Goal: Information Seeking & Learning: Learn about a topic

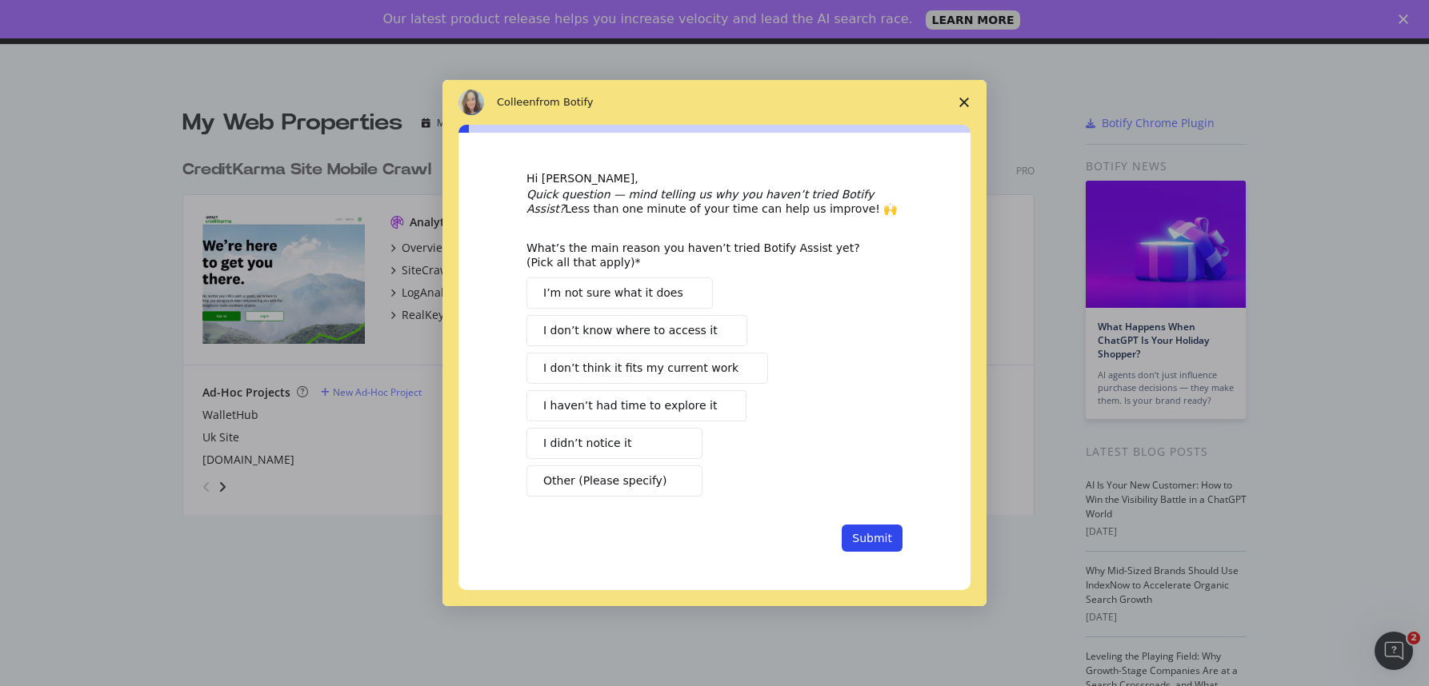
click at [966, 102] on icon "Close survey" at bounding box center [964, 103] width 10 height 10
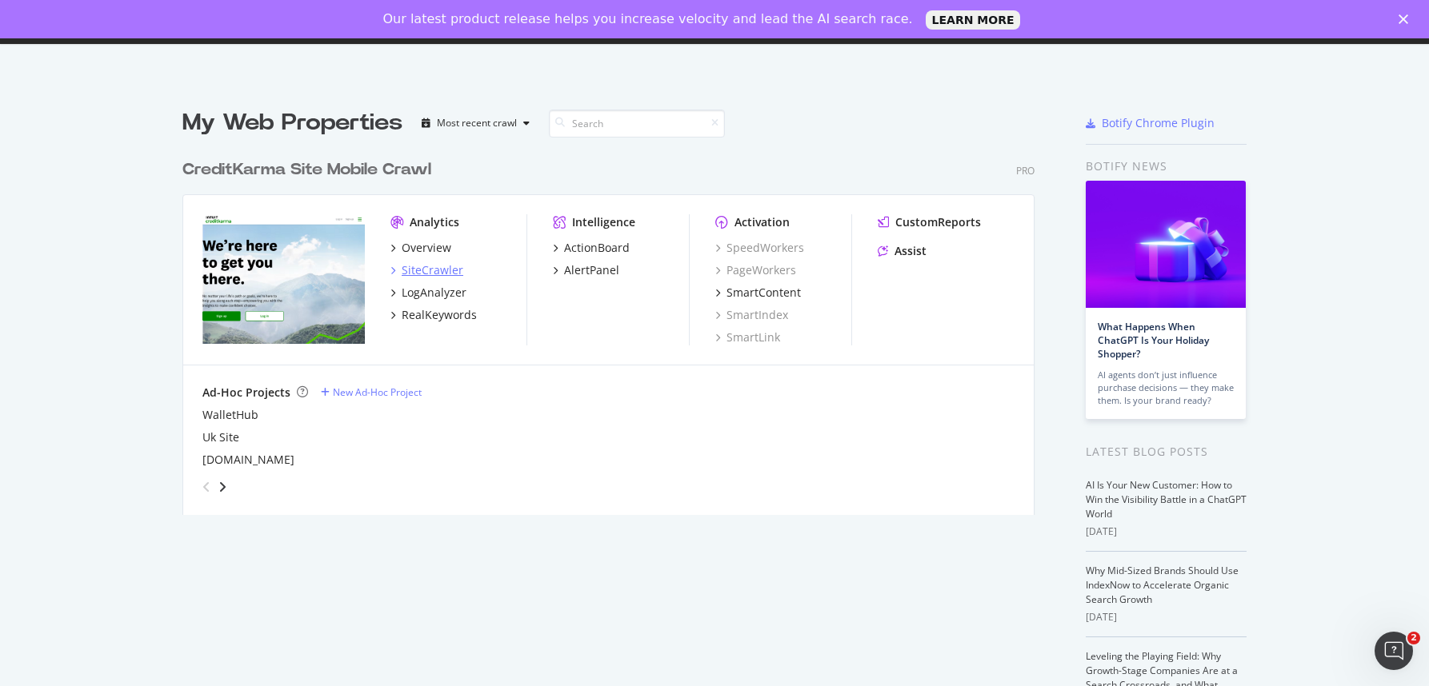
click at [422, 270] on div "SiteCrawler" at bounding box center [433, 270] width 62 height 16
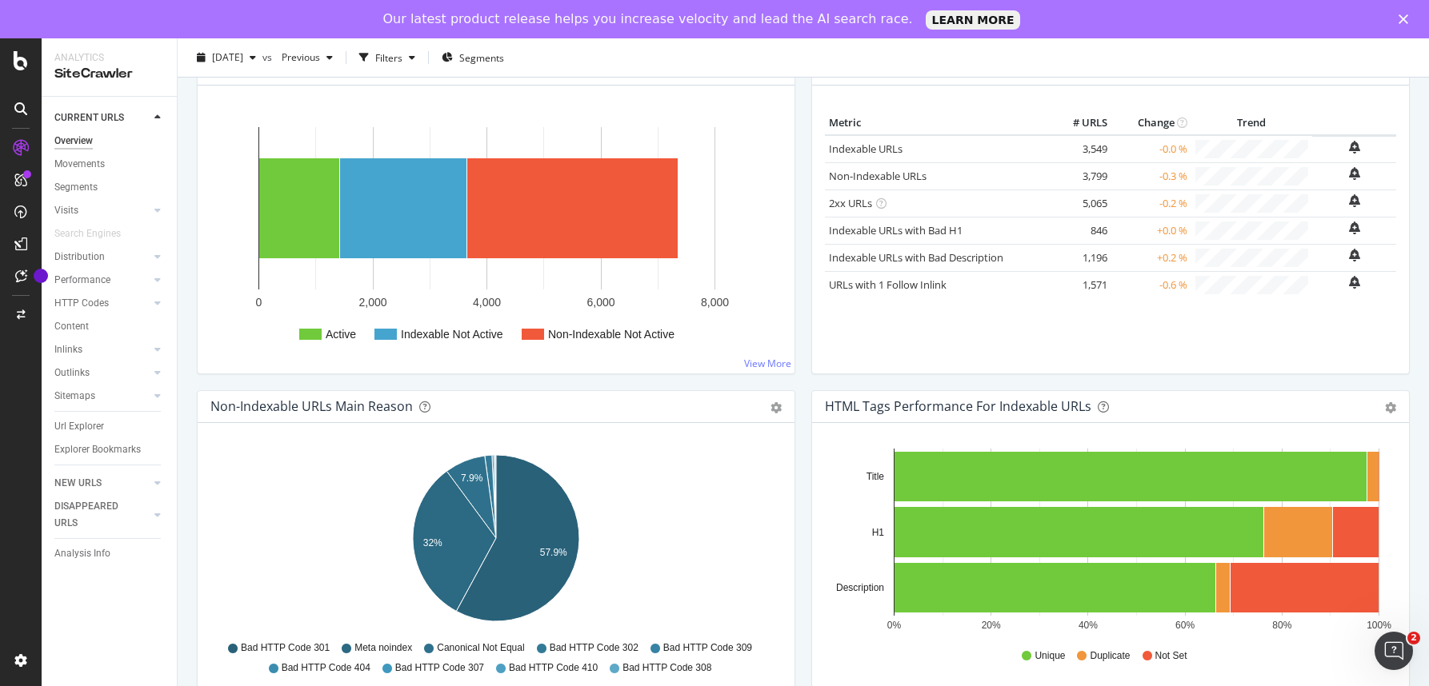
scroll to position [362, 0]
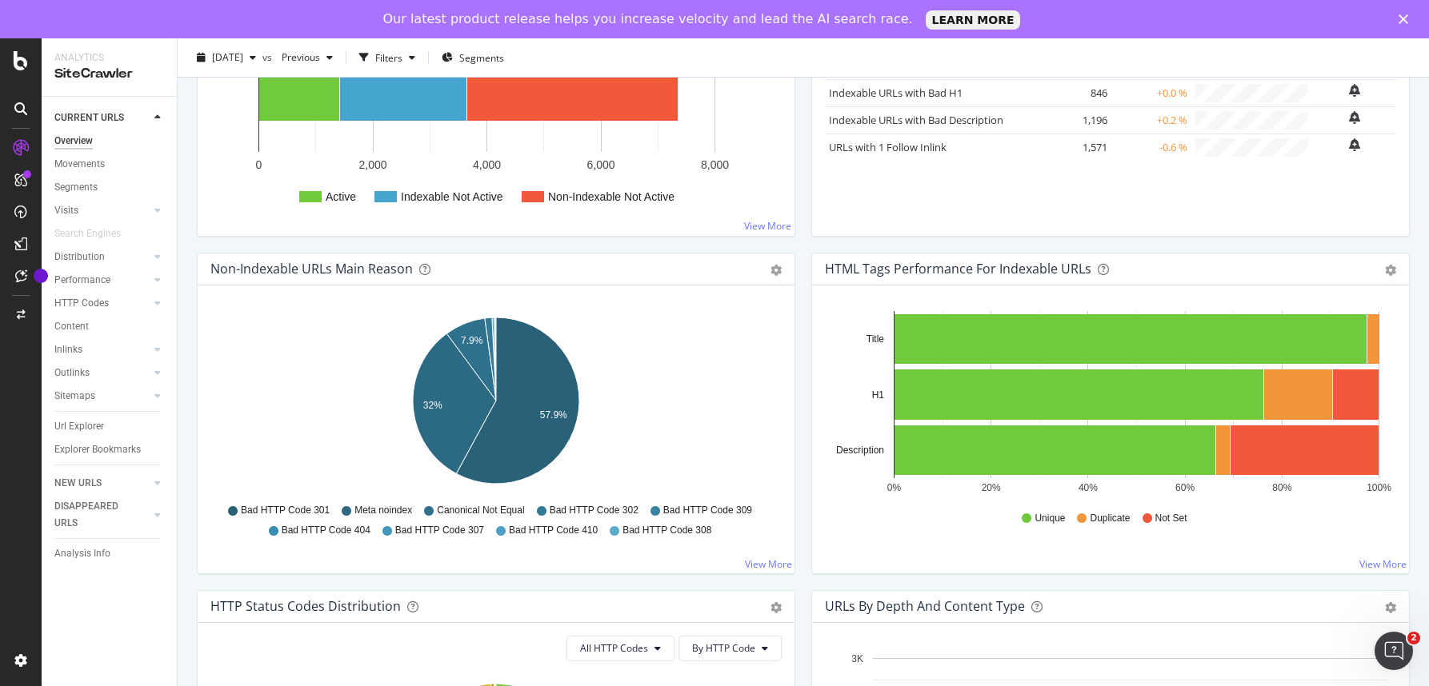
click at [189, 212] on div "Active / Not Active URLs Chart (by Value) Chart (by Percentage) Table Expand Ex…" at bounding box center [496, 84] width 614 height 338
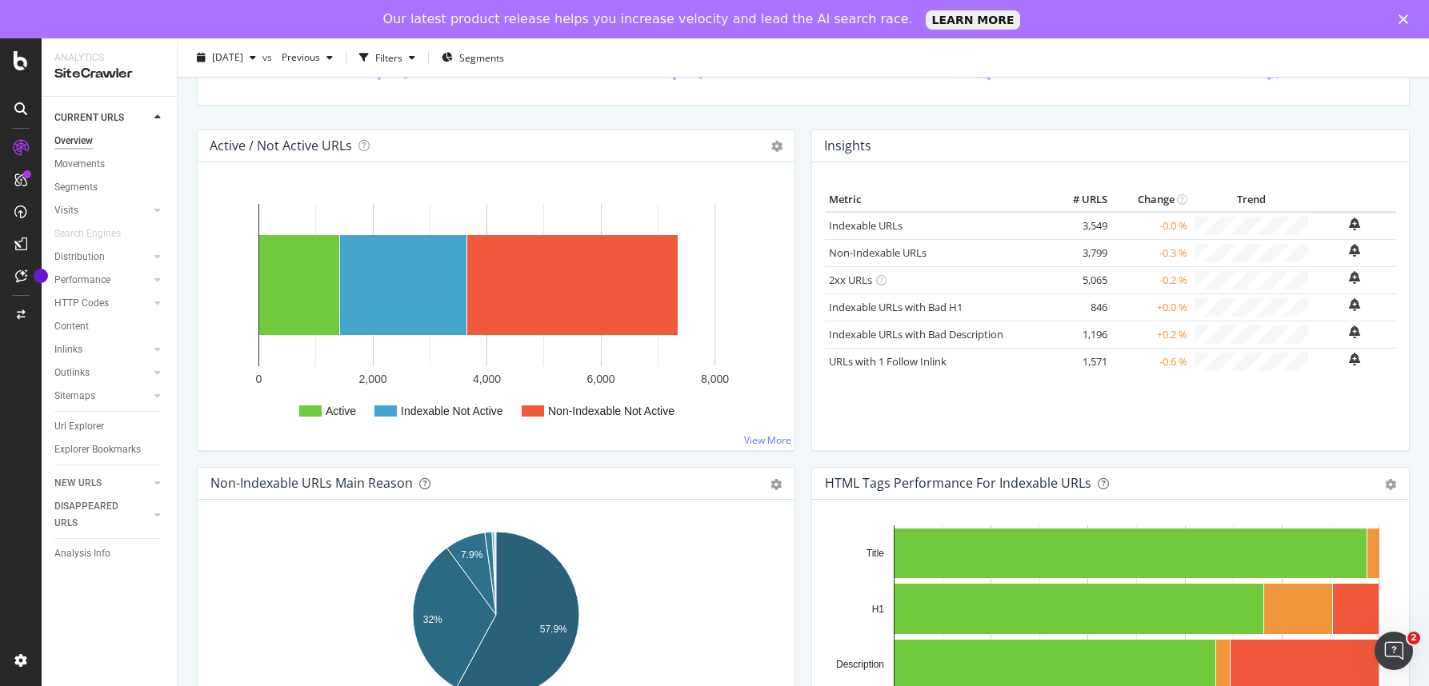
scroll to position [0, 0]
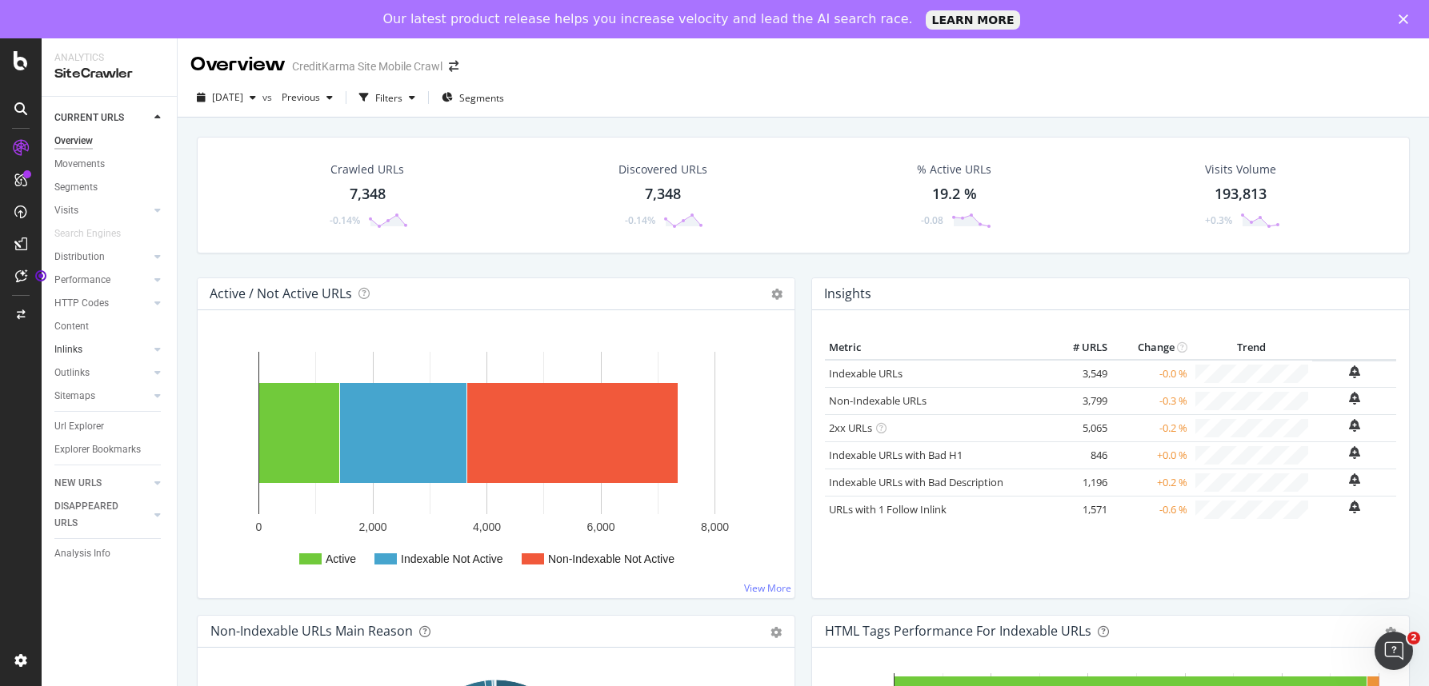
click at [86, 346] on link "Inlinks" at bounding box center [101, 350] width 95 height 17
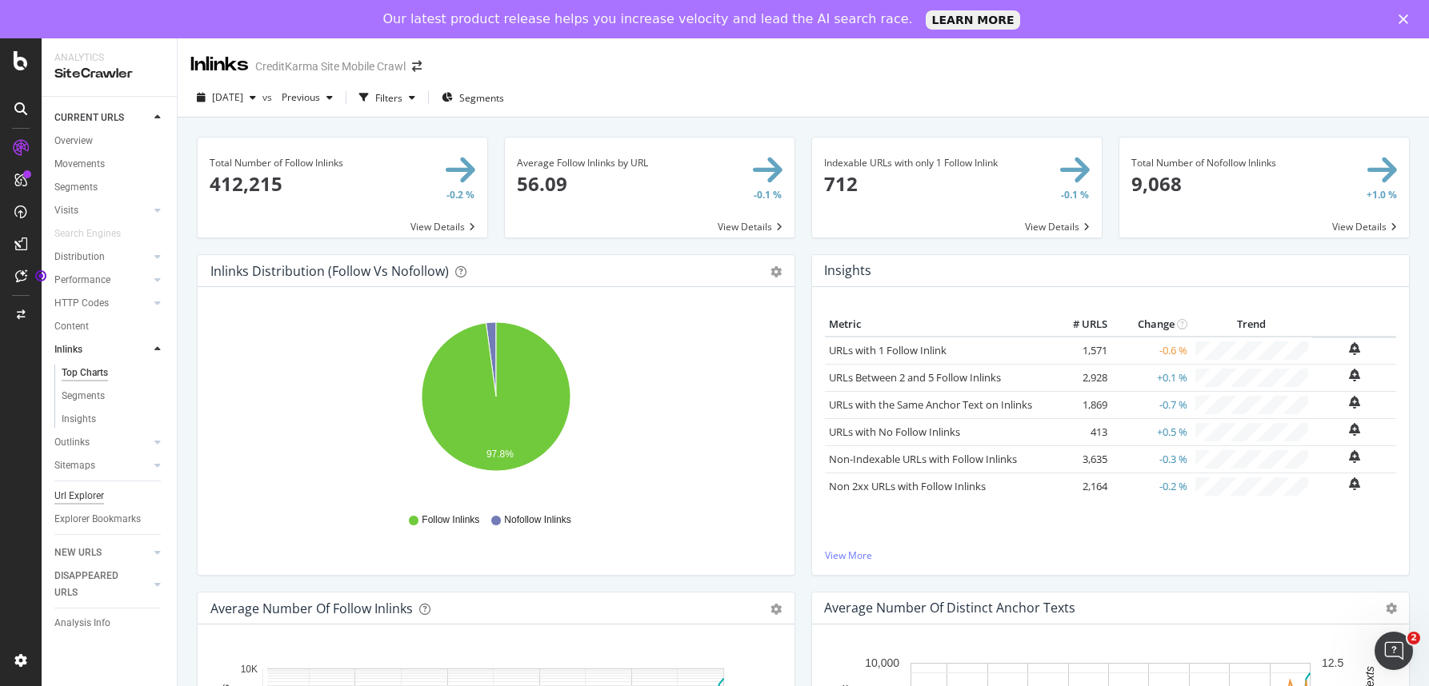
click at [76, 490] on div "Url Explorer" at bounding box center [79, 496] width 50 height 17
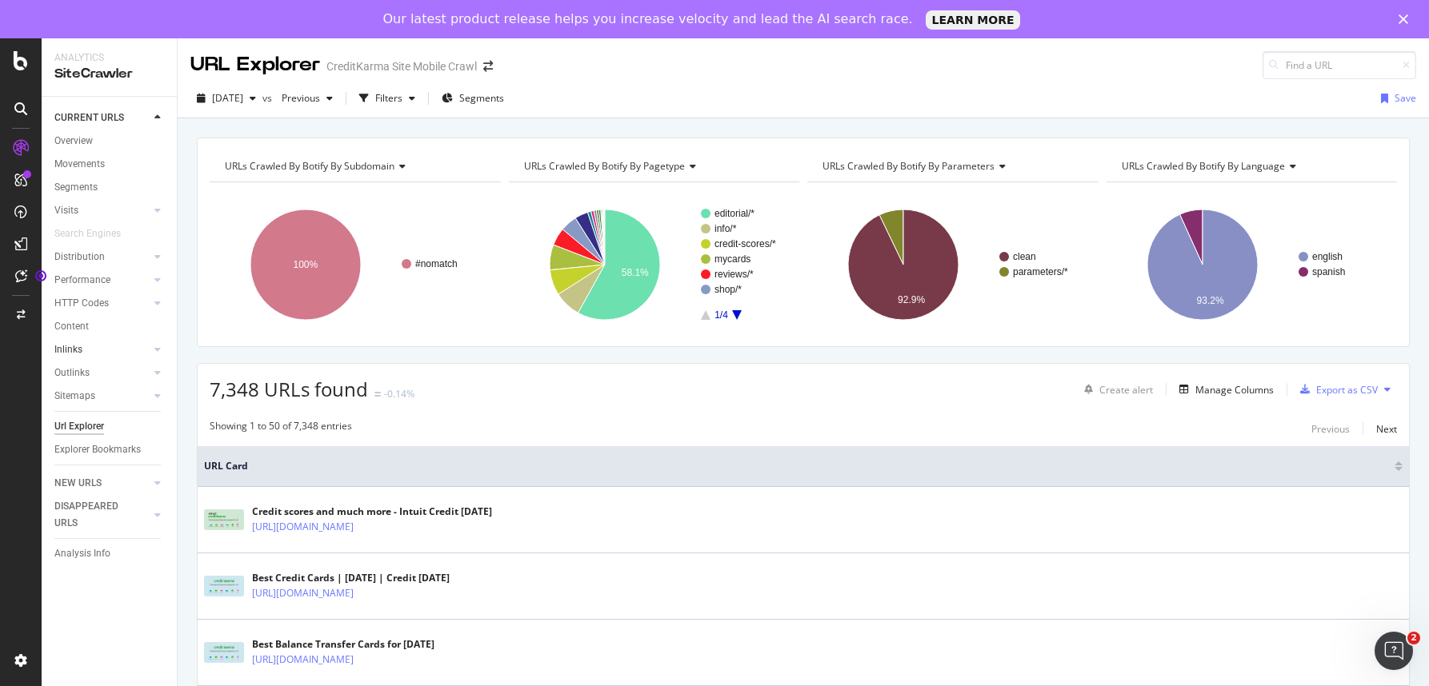
click at [82, 355] on link "Inlinks" at bounding box center [101, 350] width 95 height 17
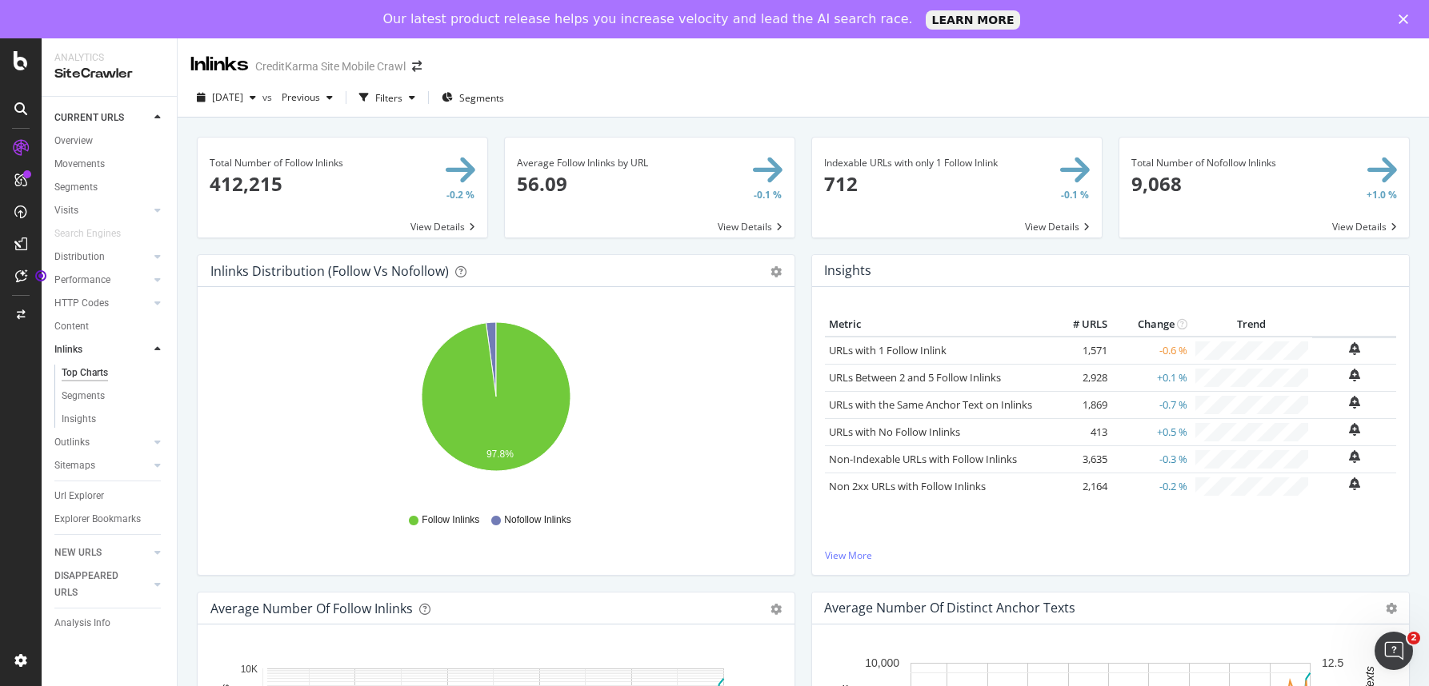
click at [87, 315] on div "Content" at bounding box center [115, 326] width 122 height 23
click at [78, 319] on div "Content" at bounding box center [71, 326] width 34 height 17
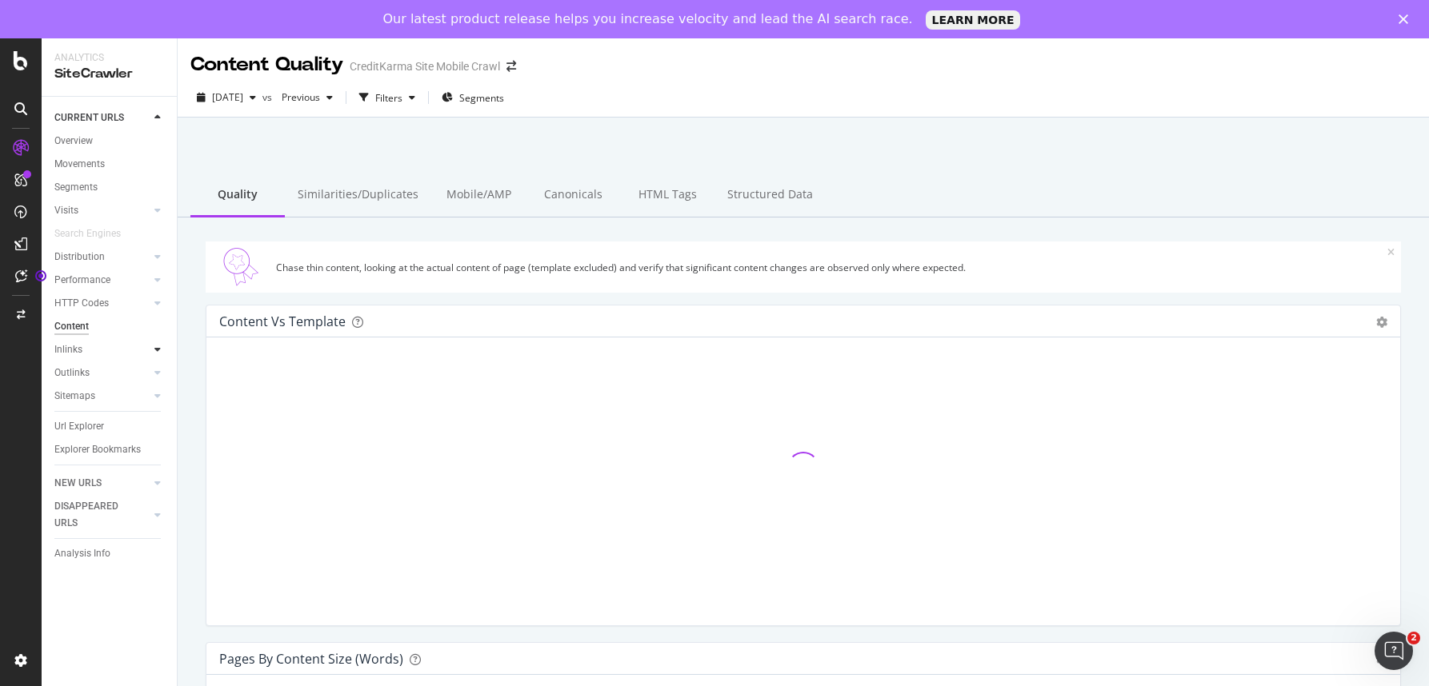
click at [161, 350] on div at bounding box center [158, 350] width 16 height 16
click at [83, 418] on div "Insights" at bounding box center [79, 419] width 34 height 17
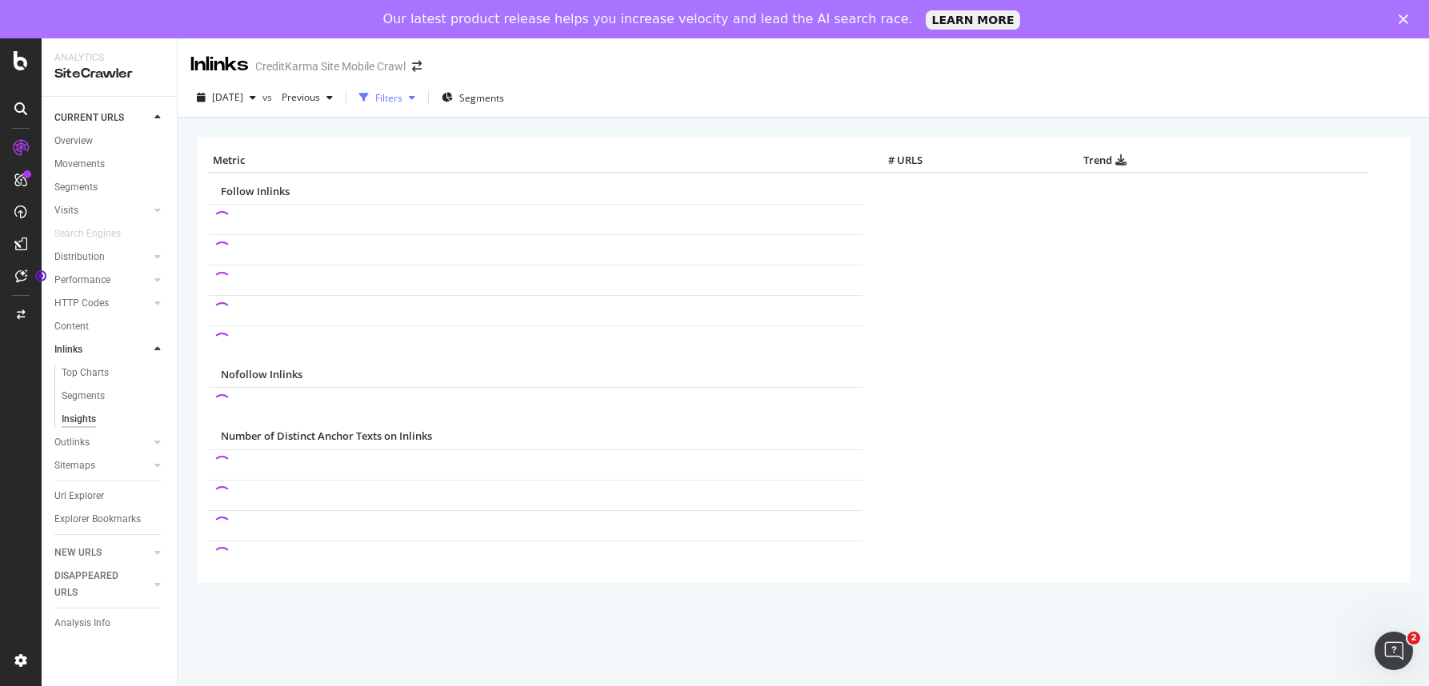
click at [402, 97] on div "Filters" at bounding box center [388, 98] width 27 height 14
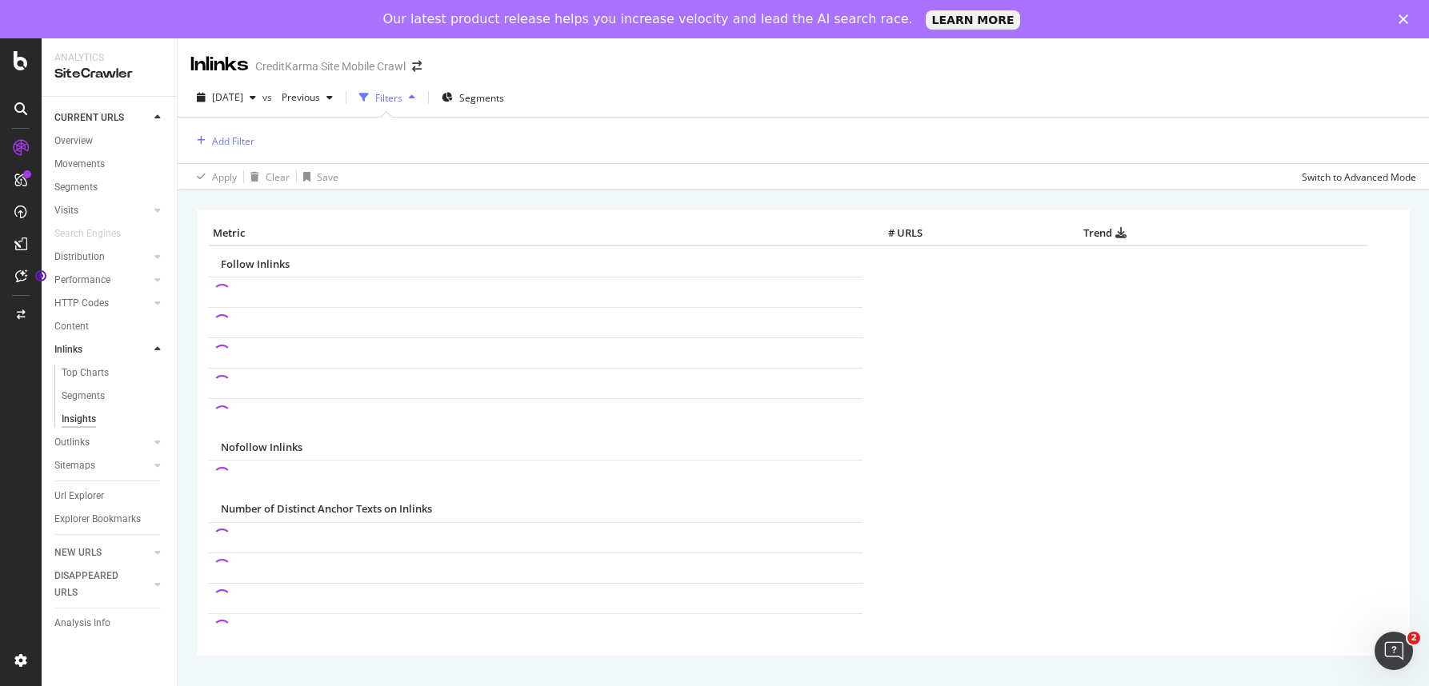
click at [386, 134] on div "Add Filter" at bounding box center [803, 141] width 1226 height 46
click at [239, 138] on div "Add Filter" at bounding box center [233, 141] width 42 height 14
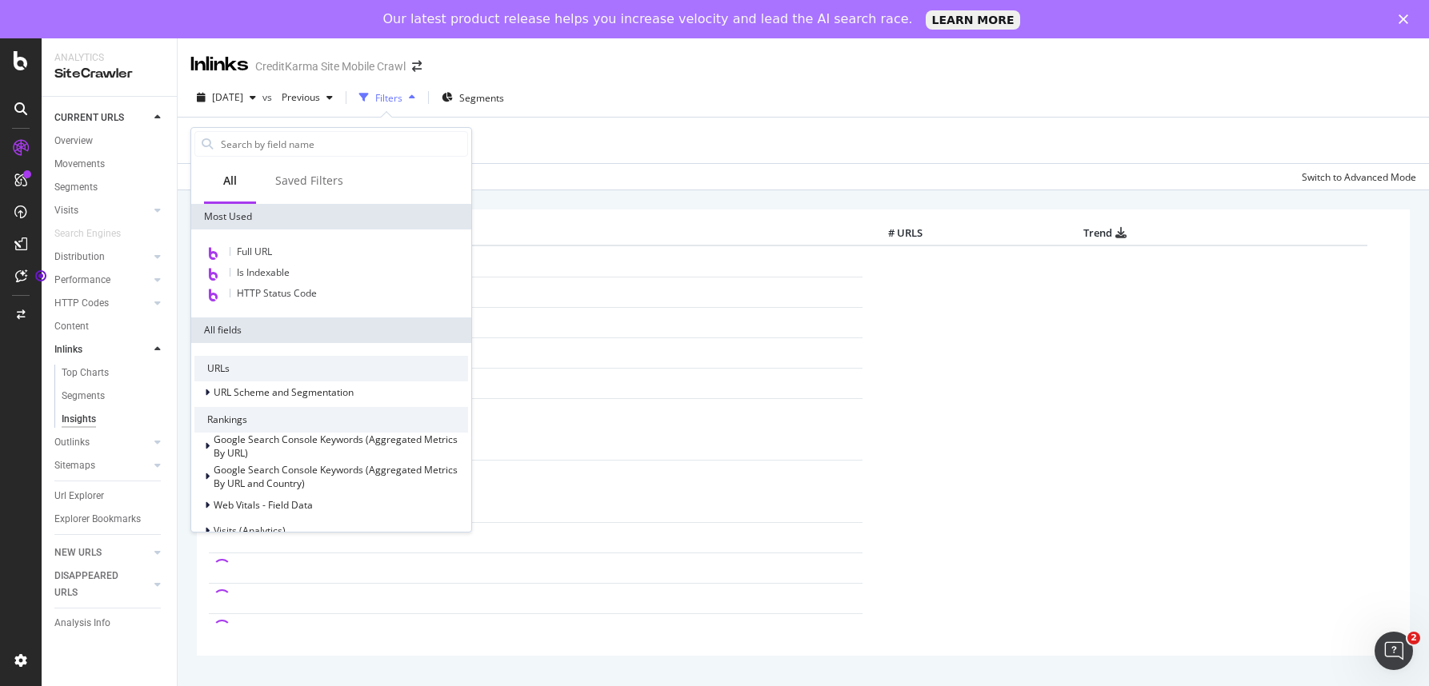
type input "[URL][DOMAIN_NAME]"
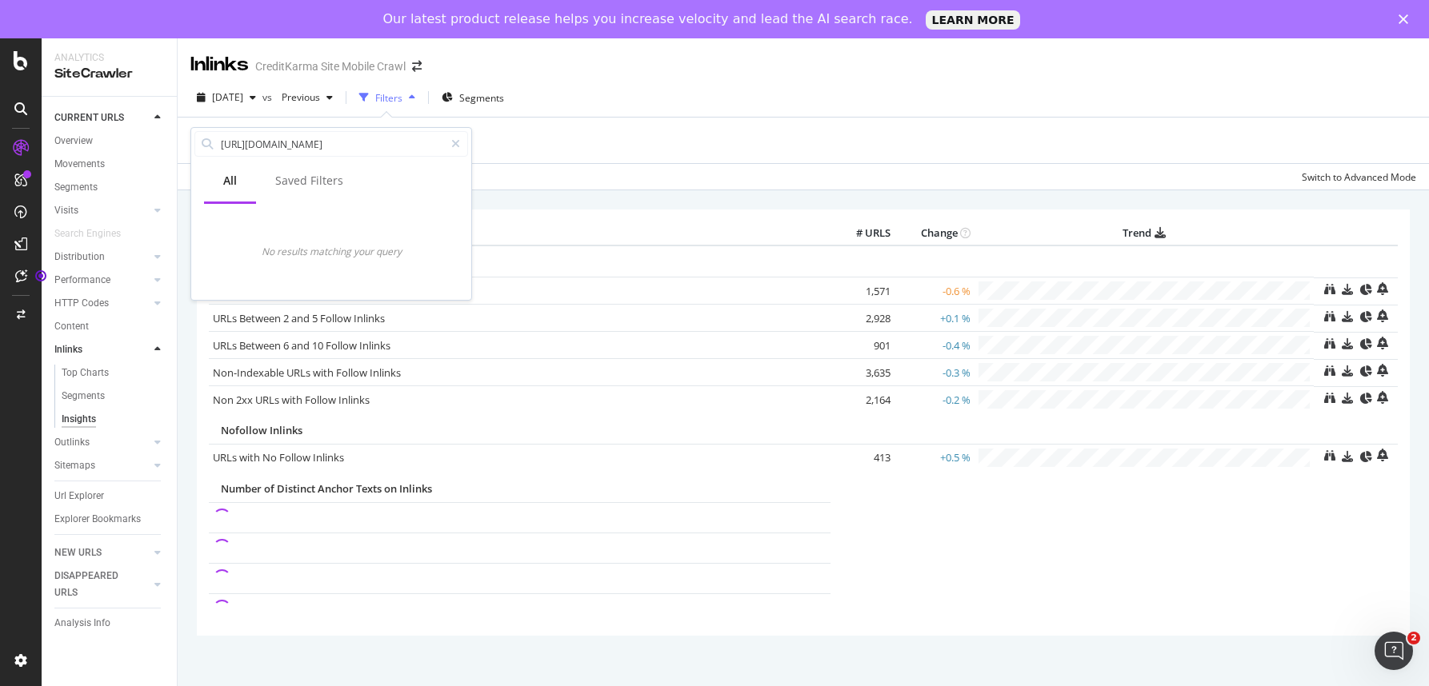
click at [573, 148] on div "Add Filter" at bounding box center [803, 141] width 1226 height 46
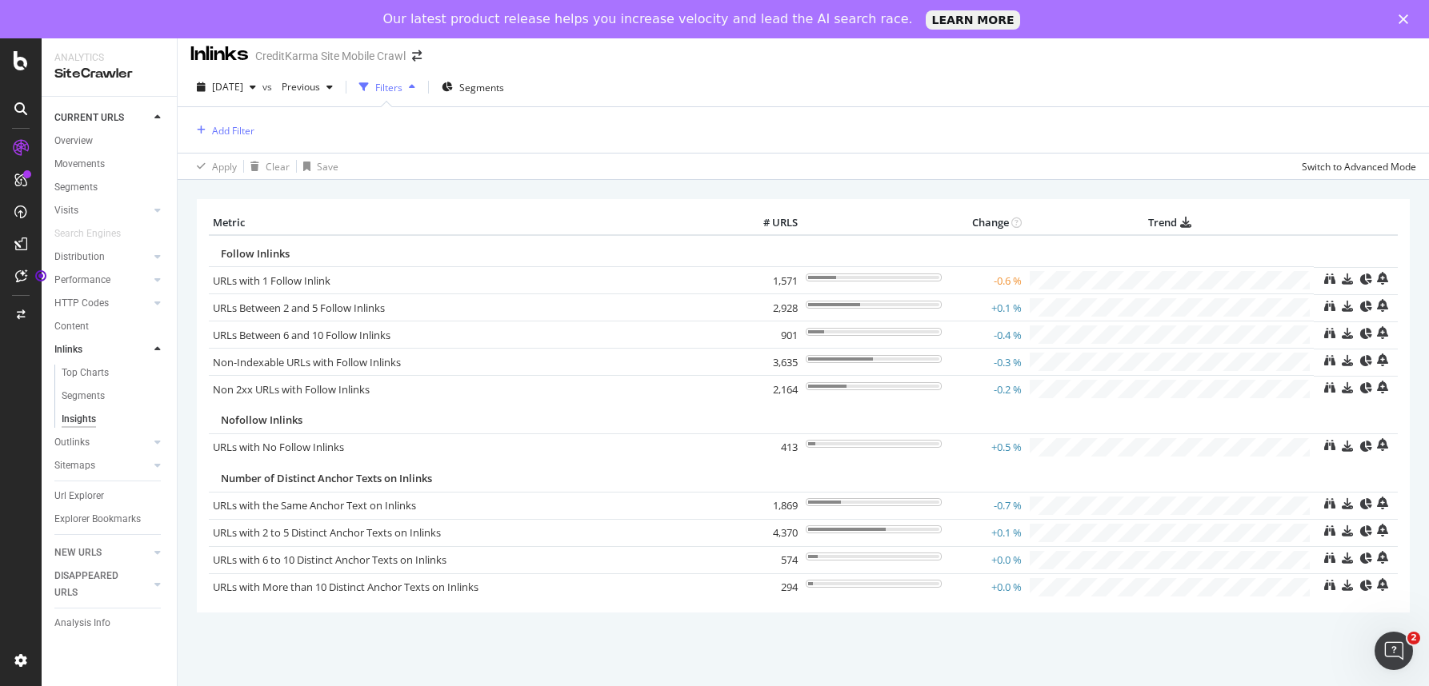
scroll to position [10, 0]
click at [77, 500] on div "Url Explorer" at bounding box center [79, 496] width 50 height 17
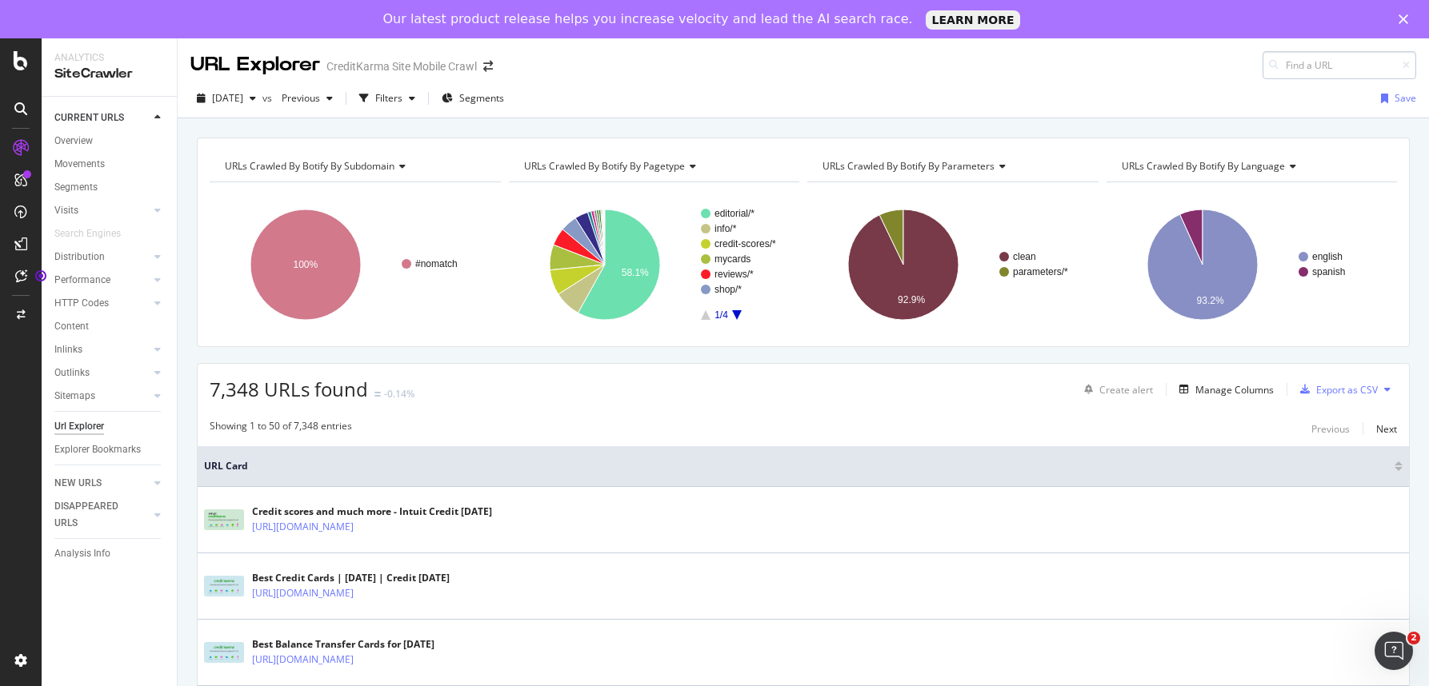
click at [1319, 71] on input at bounding box center [1339, 65] width 154 height 28
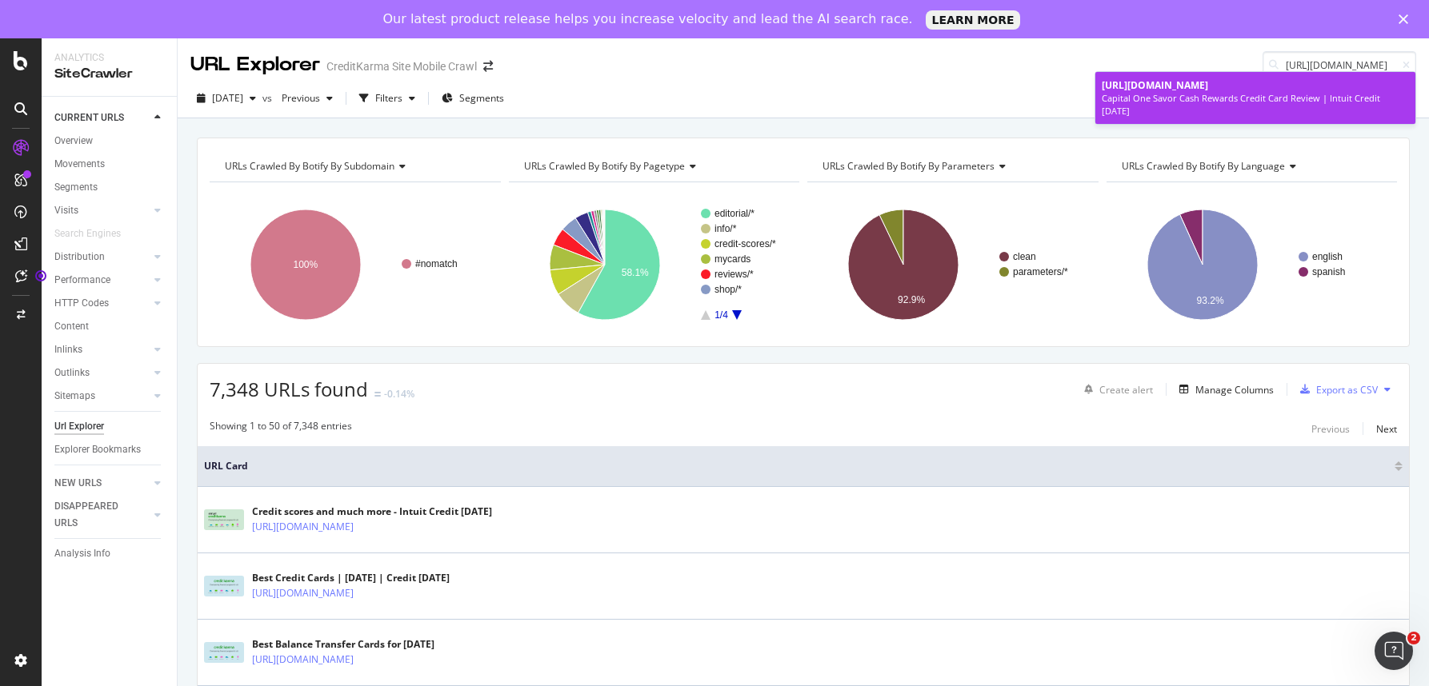
type input "[URL][DOMAIN_NAME]"
click at [1208, 86] on span "[URL][DOMAIN_NAME]" at bounding box center [1155, 85] width 106 height 14
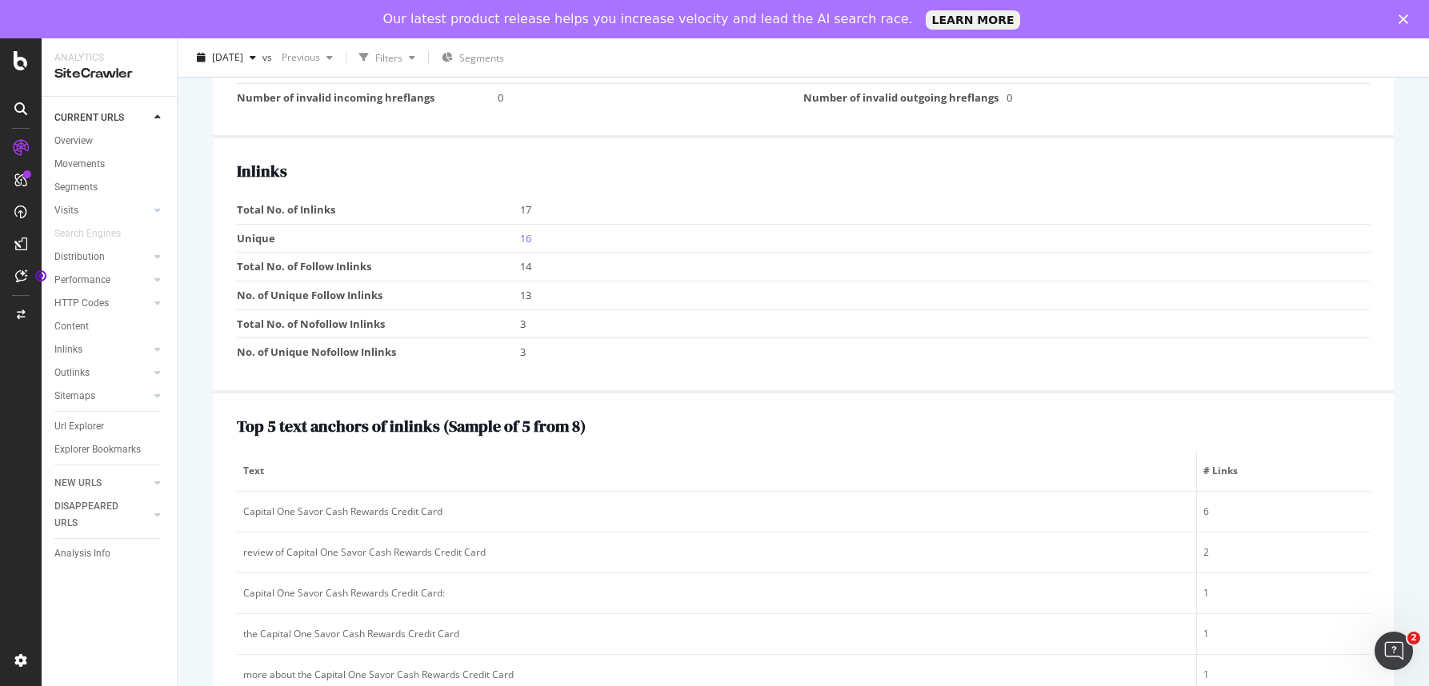
scroll to position [1714, 0]
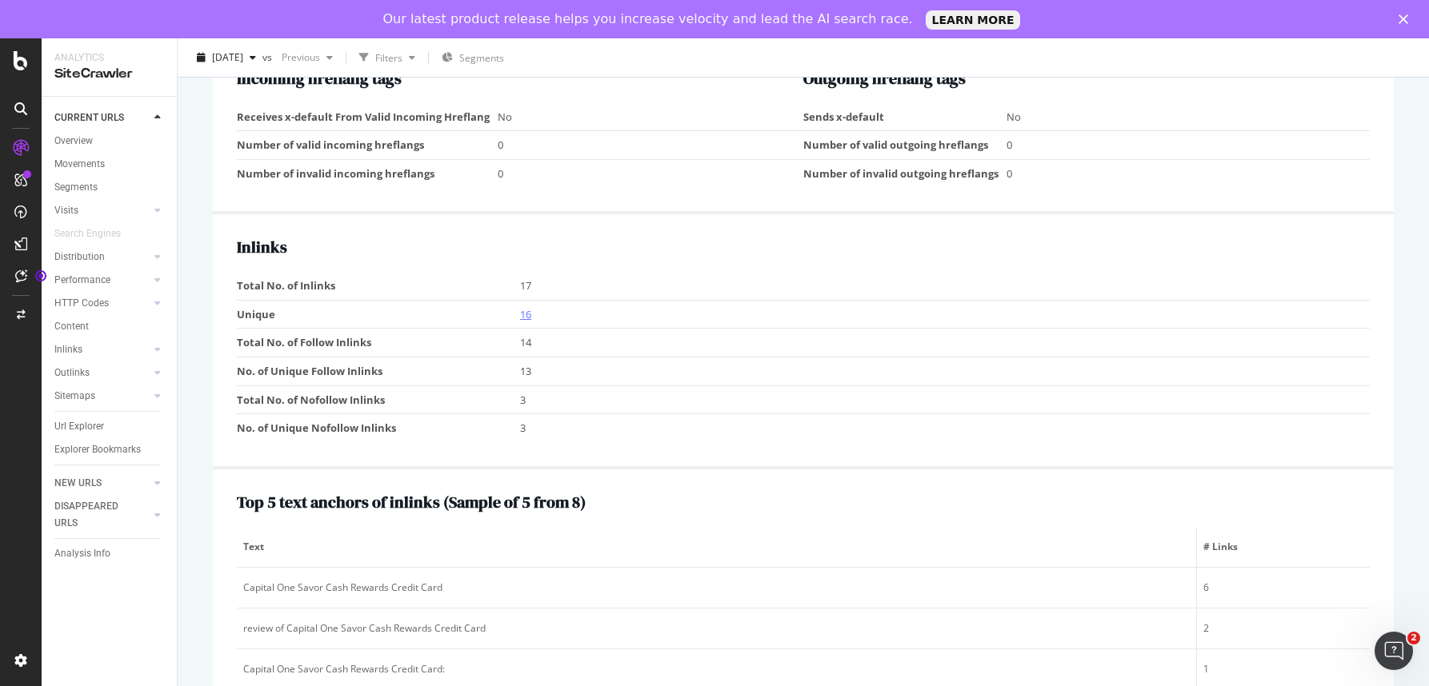
click at [530, 313] on link "16" at bounding box center [525, 314] width 11 height 14
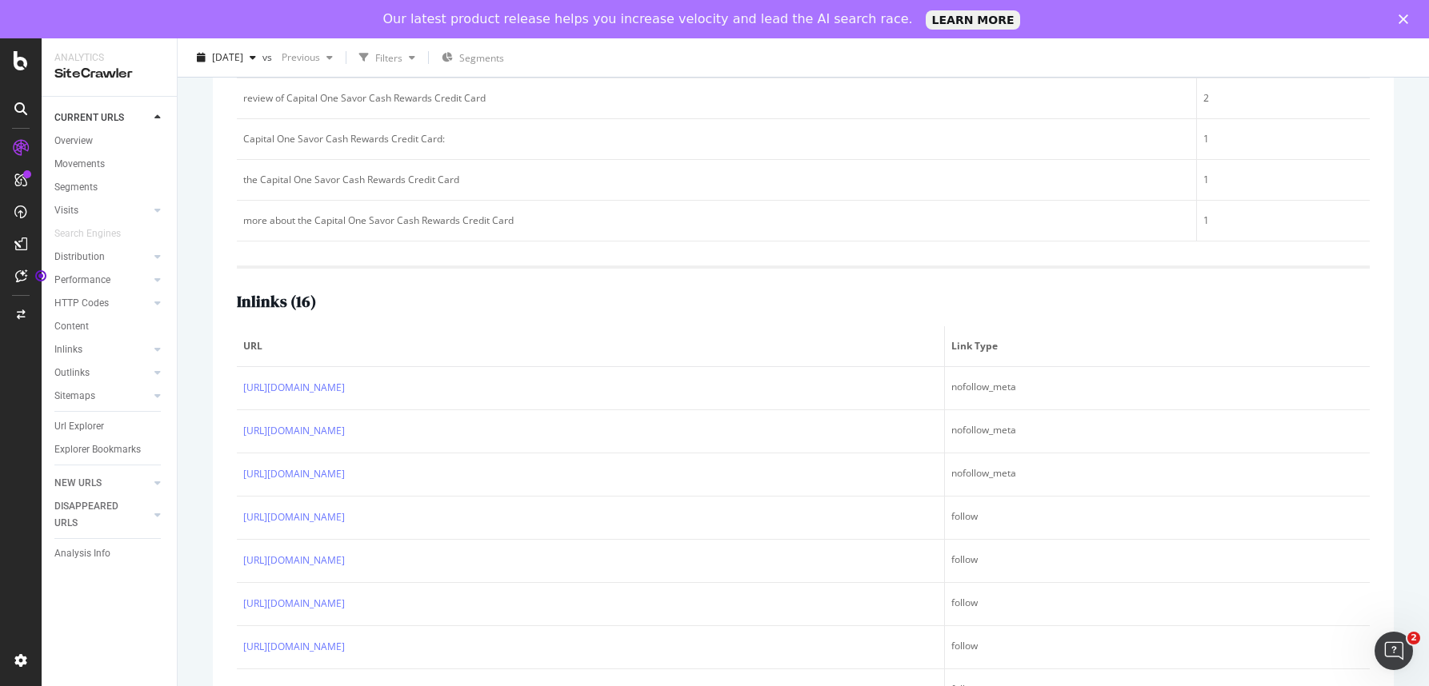
scroll to position [667, 0]
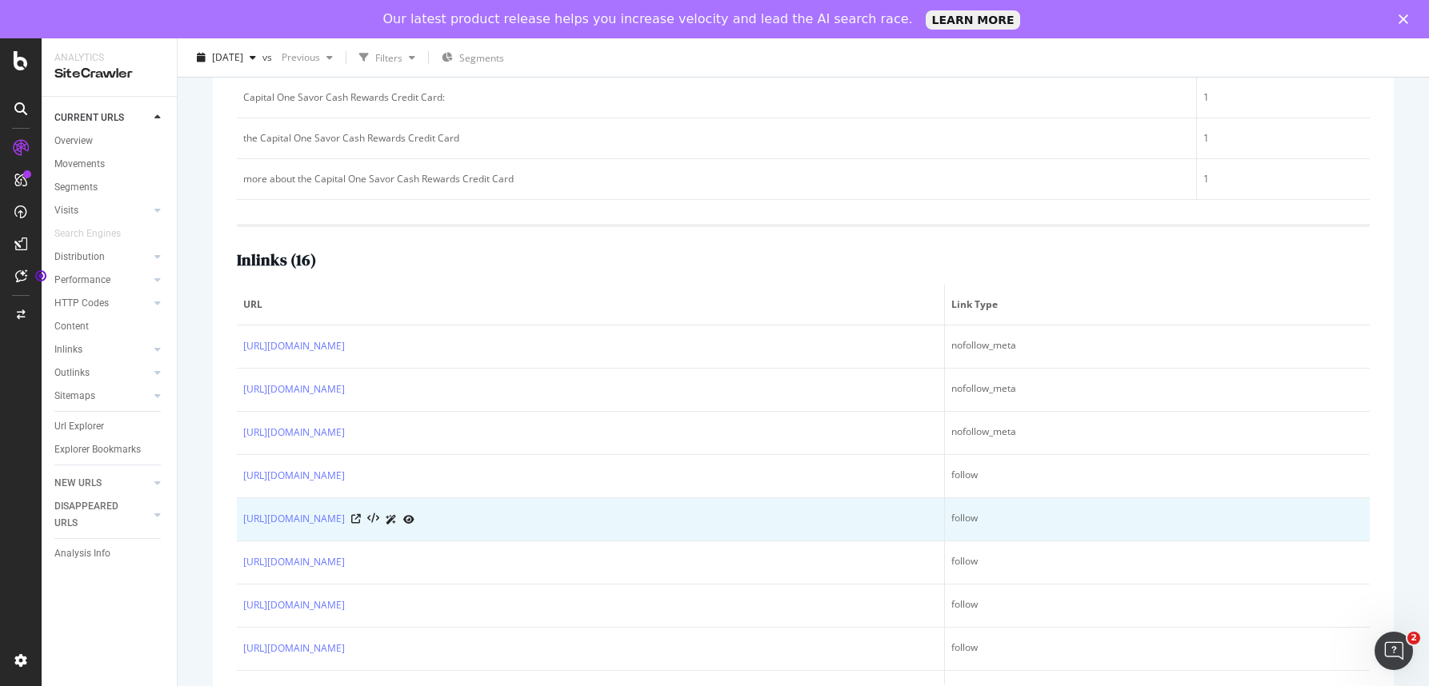
drag, startPoint x: 236, startPoint y: 342, endPoint x: 394, endPoint y: 501, distance: 224.6
click at [394, 501] on tbody "[URL][DOMAIN_NAME] nofollow_meta [URL][DOMAIN_NAME] nofollow_meta [URL][DOMAIN_…" at bounding box center [803, 671] width 1133 height 691
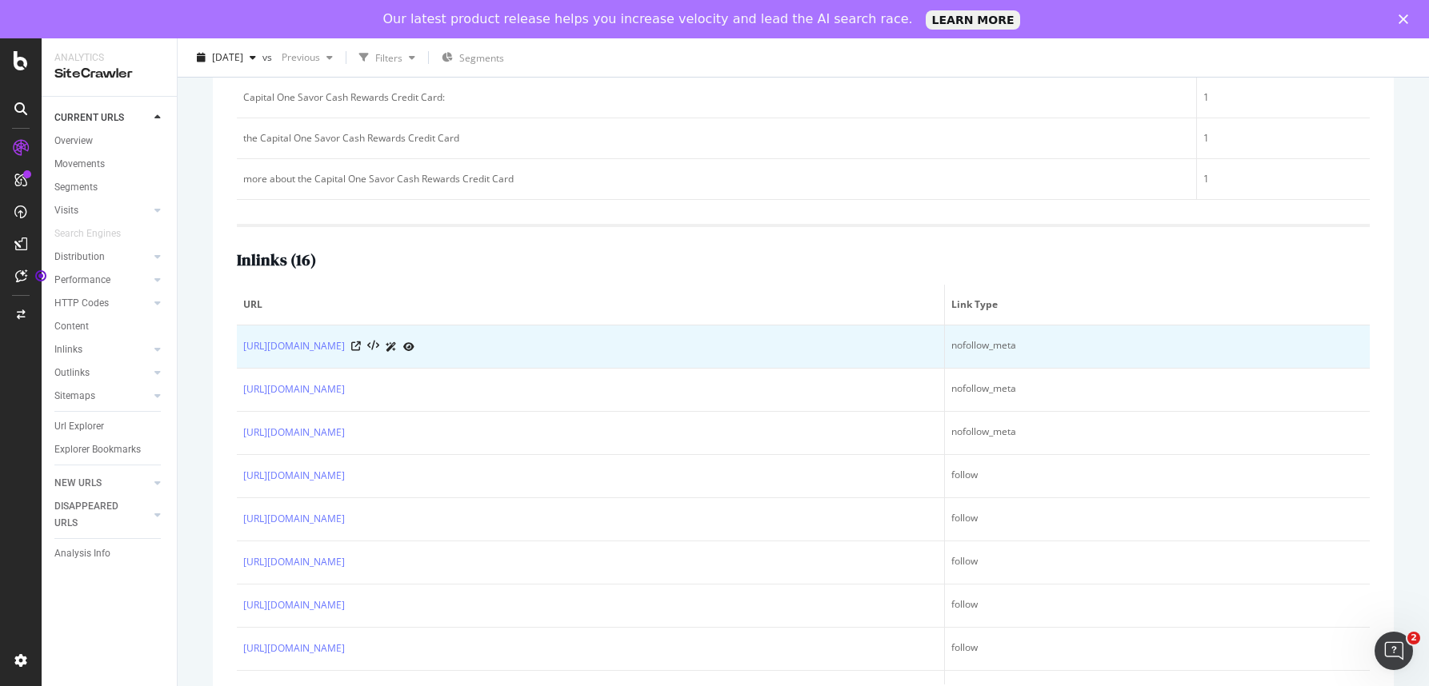
drag, startPoint x: 241, startPoint y: 335, endPoint x: 597, endPoint y: 358, distance: 356.7
click at [597, 358] on td "[URL][DOMAIN_NAME]" at bounding box center [591, 347] width 708 height 43
click at [361, 345] on icon at bounding box center [356, 347] width 10 height 10
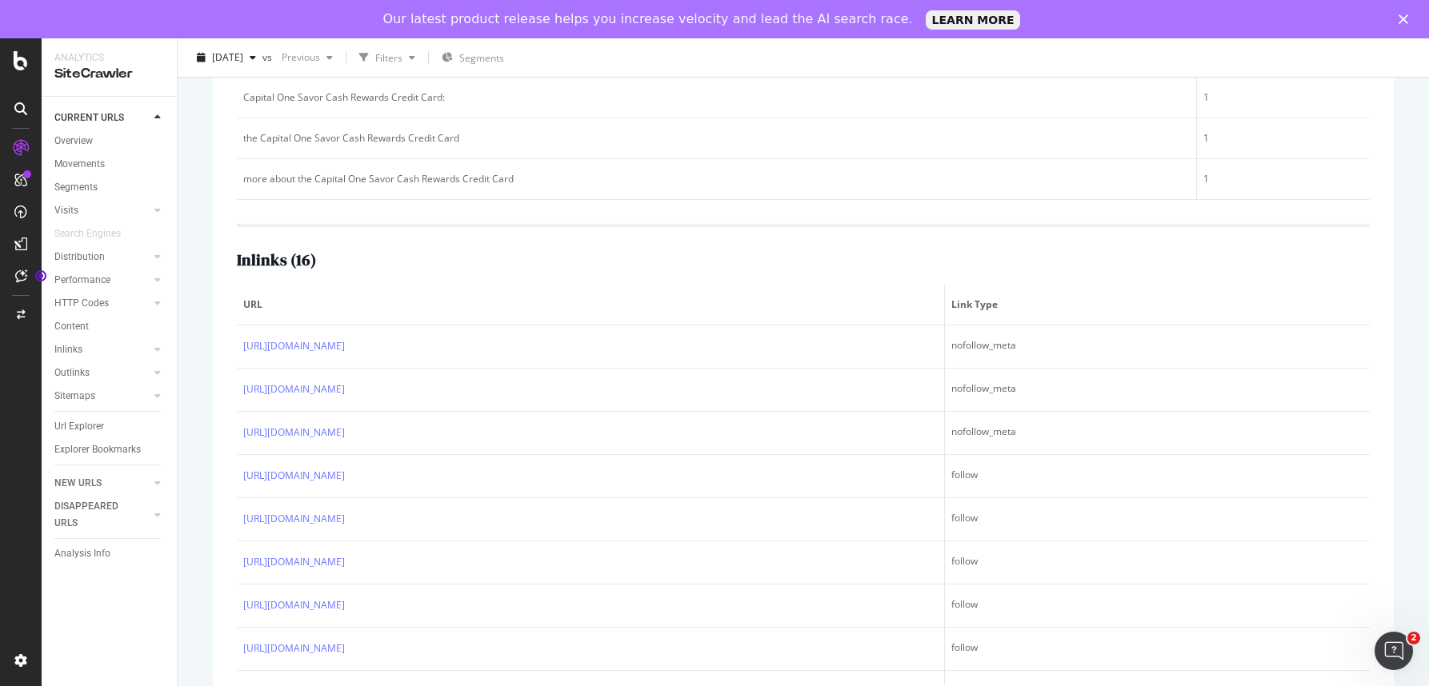
click at [766, 252] on div "Inlinks ( 16 )" at bounding box center [803, 260] width 1133 height 18
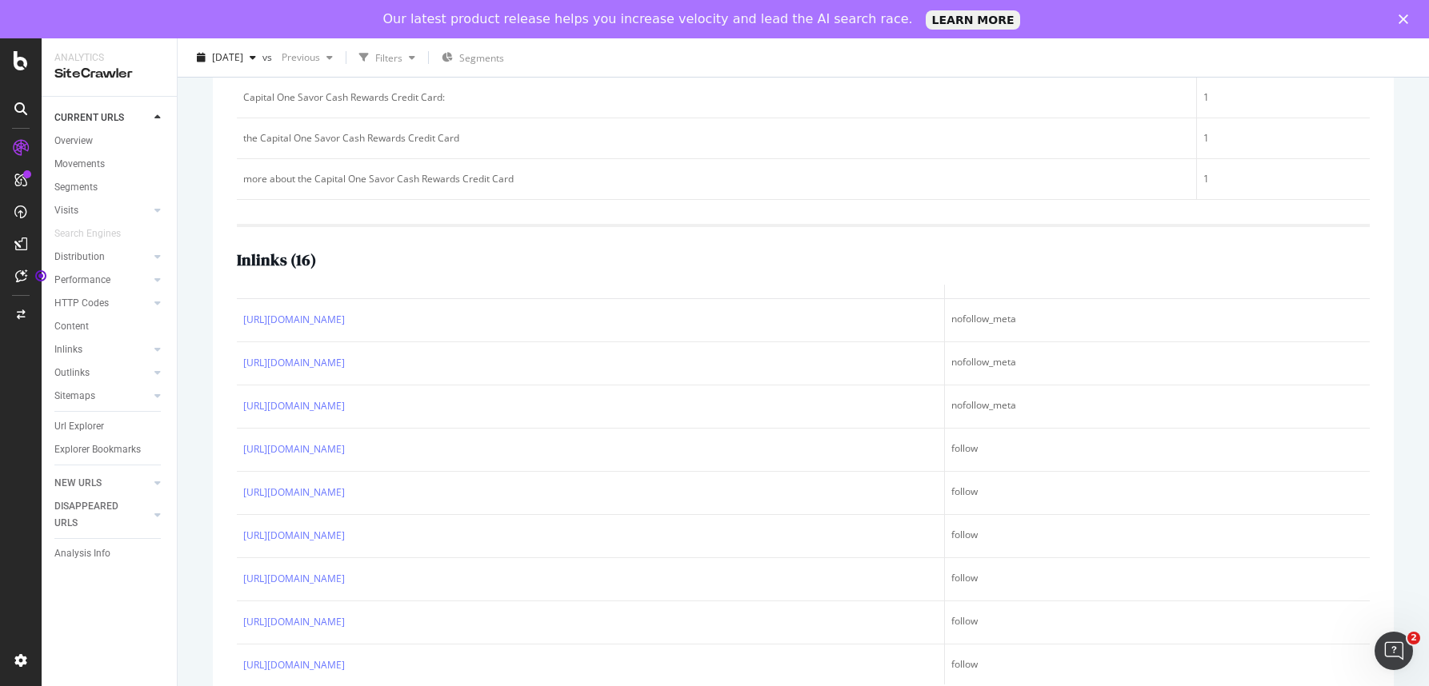
scroll to position [0, 0]
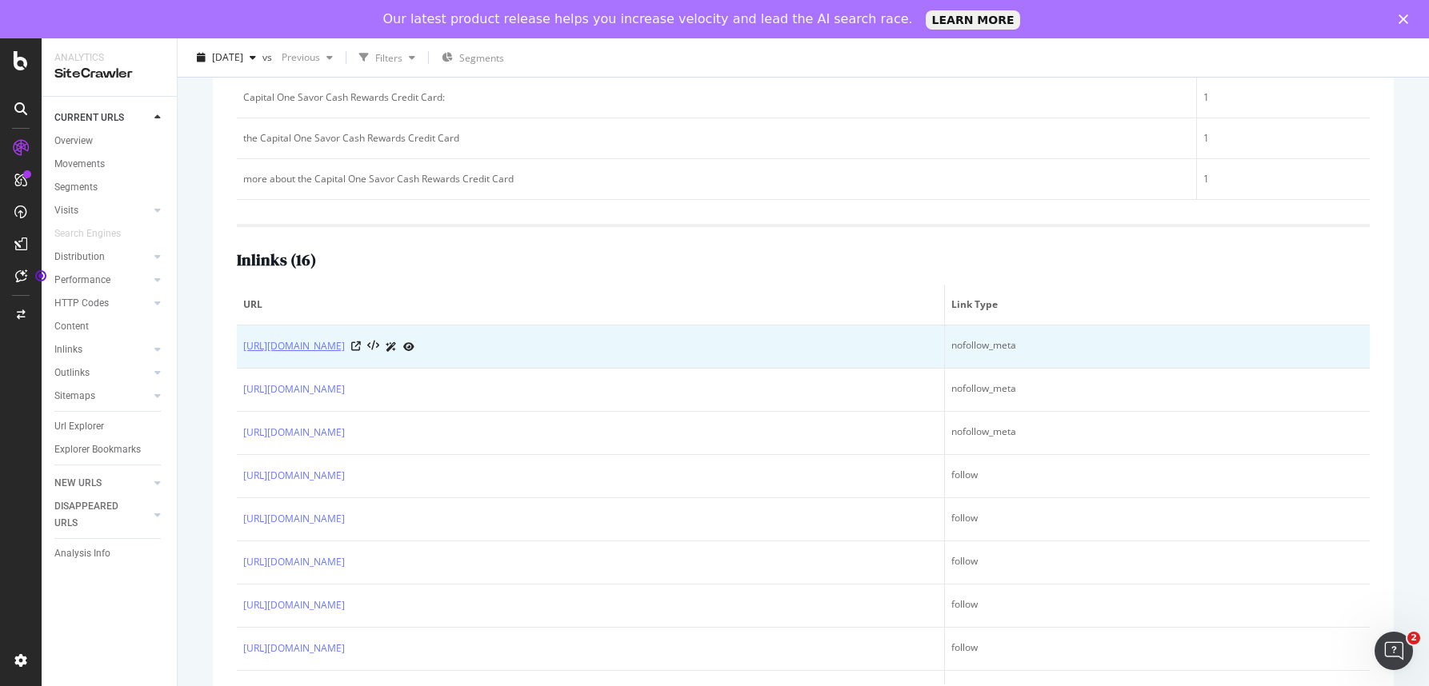
drag, startPoint x: 596, startPoint y: 667, endPoint x: 244, endPoint y: 348, distance: 475.2
click at [244, 348] on tbody "[URL][DOMAIN_NAME] nofollow_meta [URL][DOMAIN_NAME] nofollow_meta [URL][DOMAIN_…" at bounding box center [803, 671] width 1133 height 691
copy tbody "[URL][DOMAIN_NAME] nofollow_meta [URL][DOMAIN_NAME] nofollow_meta [URL][DOMAIN_…"
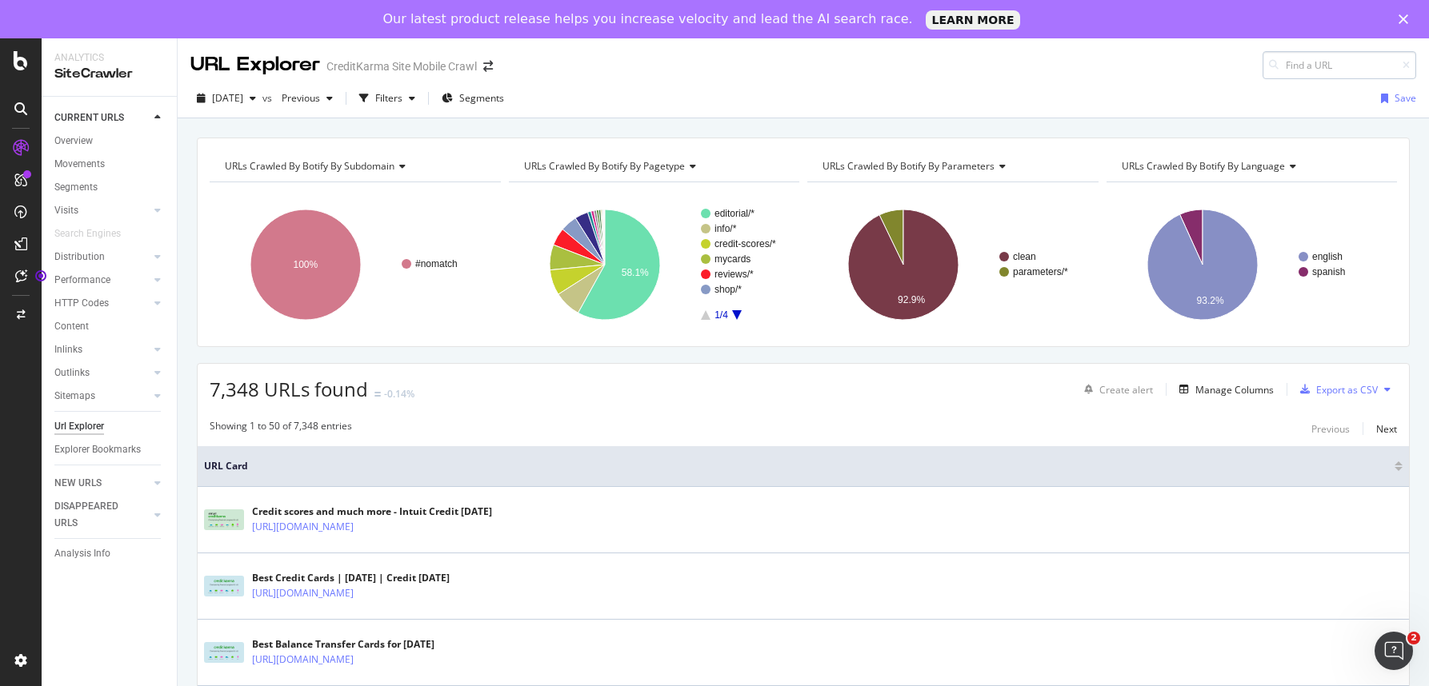
click at [1326, 65] on input at bounding box center [1339, 65] width 154 height 28
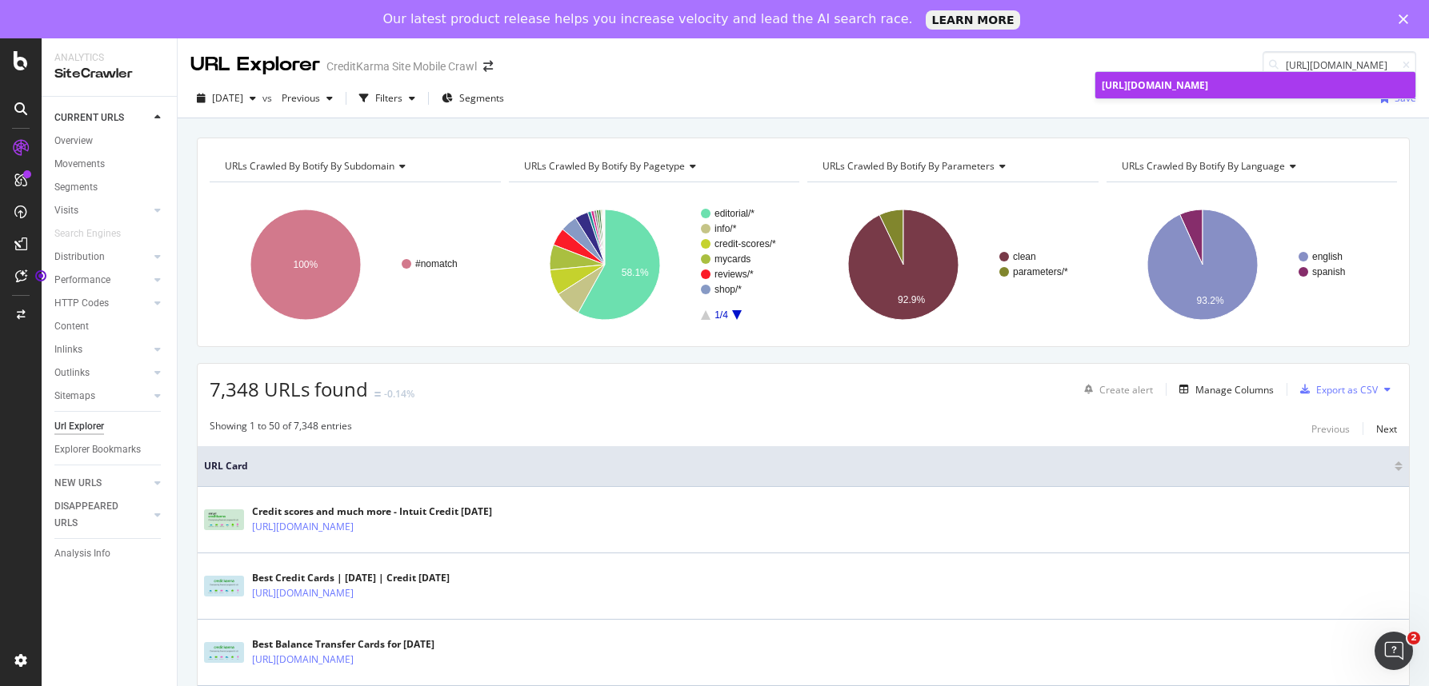
type input "[URL][DOMAIN_NAME]"
click at [1208, 92] on span "[URL][DOMAIN_NAME]" at bounding box center [1155, 85] width 106 height 14
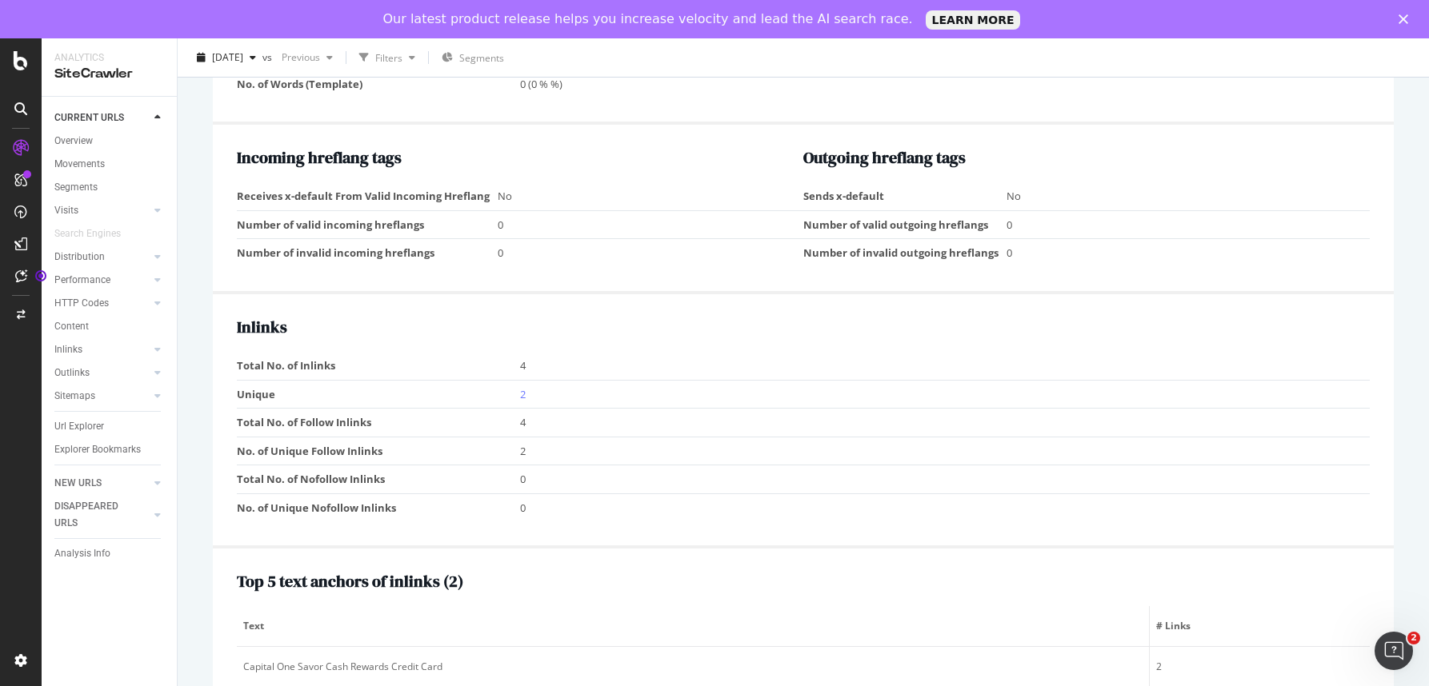
scroll to position [1233, 0]
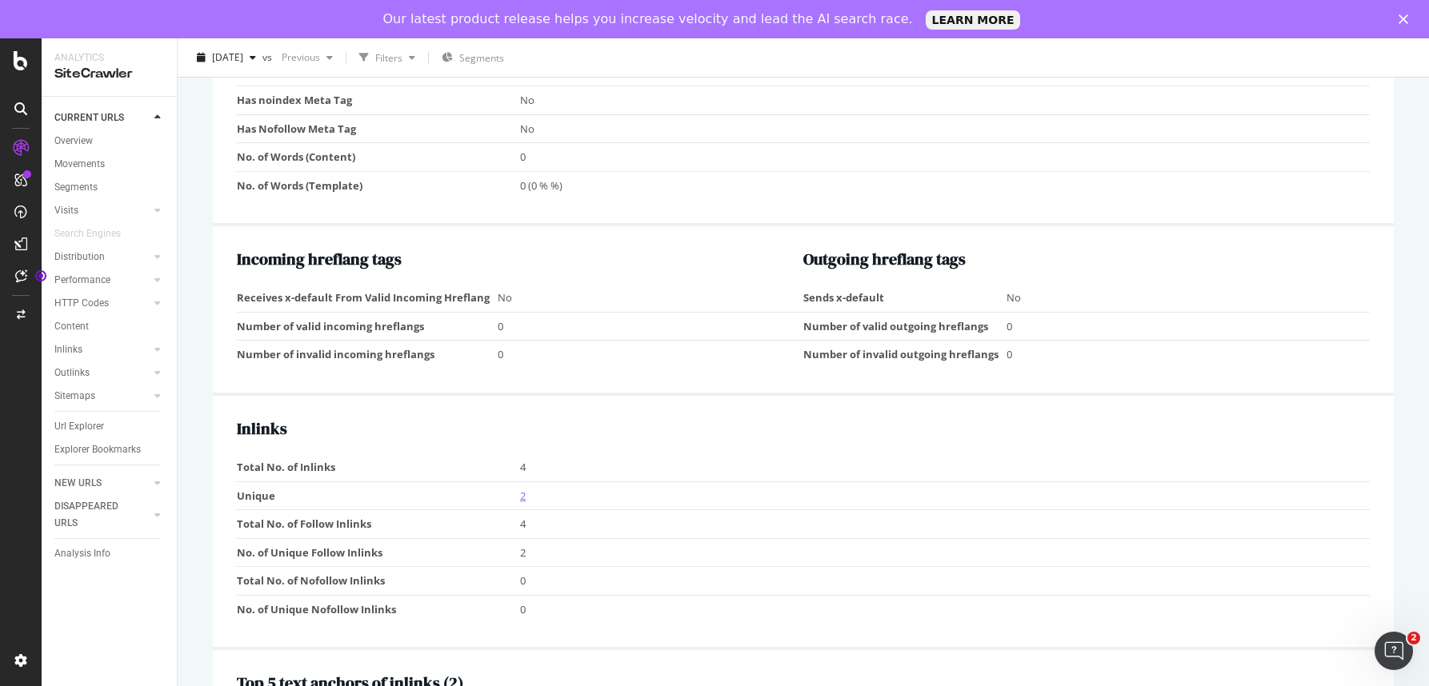
click at [522, 490] on link "2" at bounding box center [523, 496] width 6 height 14
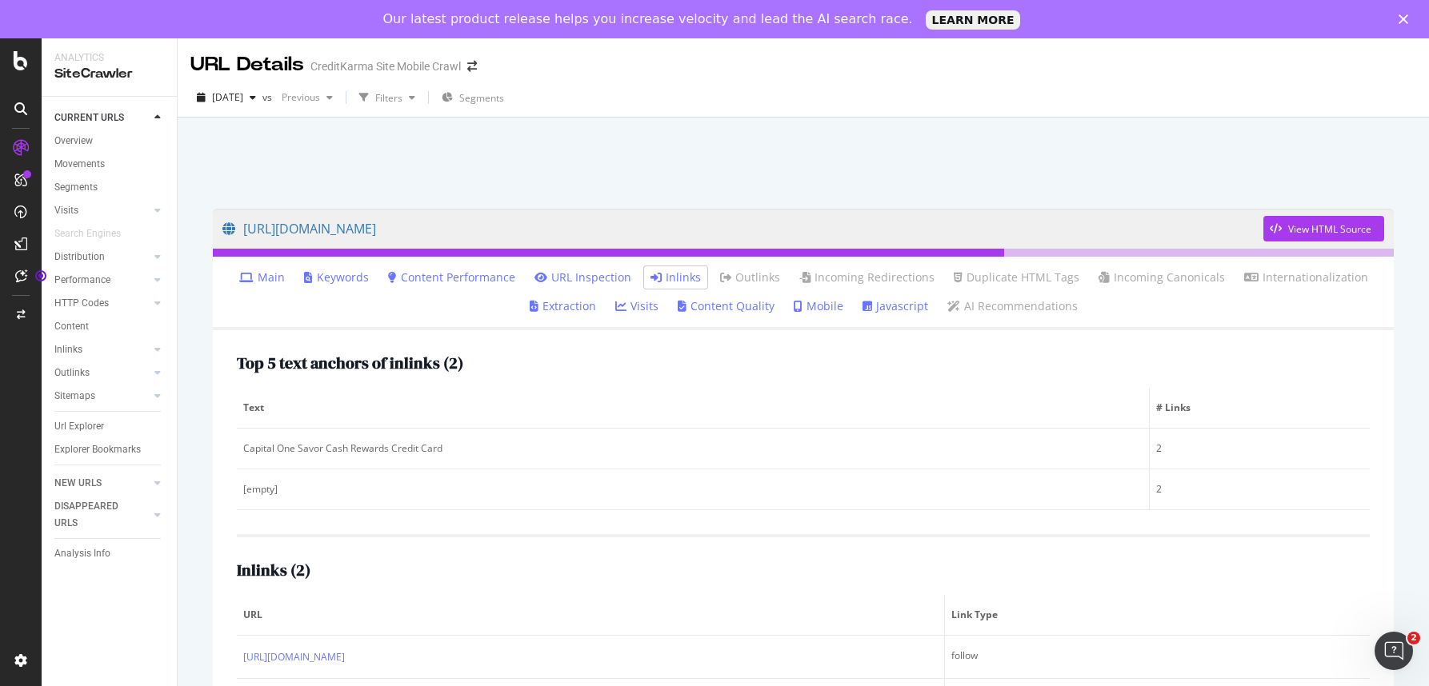
scroll to position [79, 0]
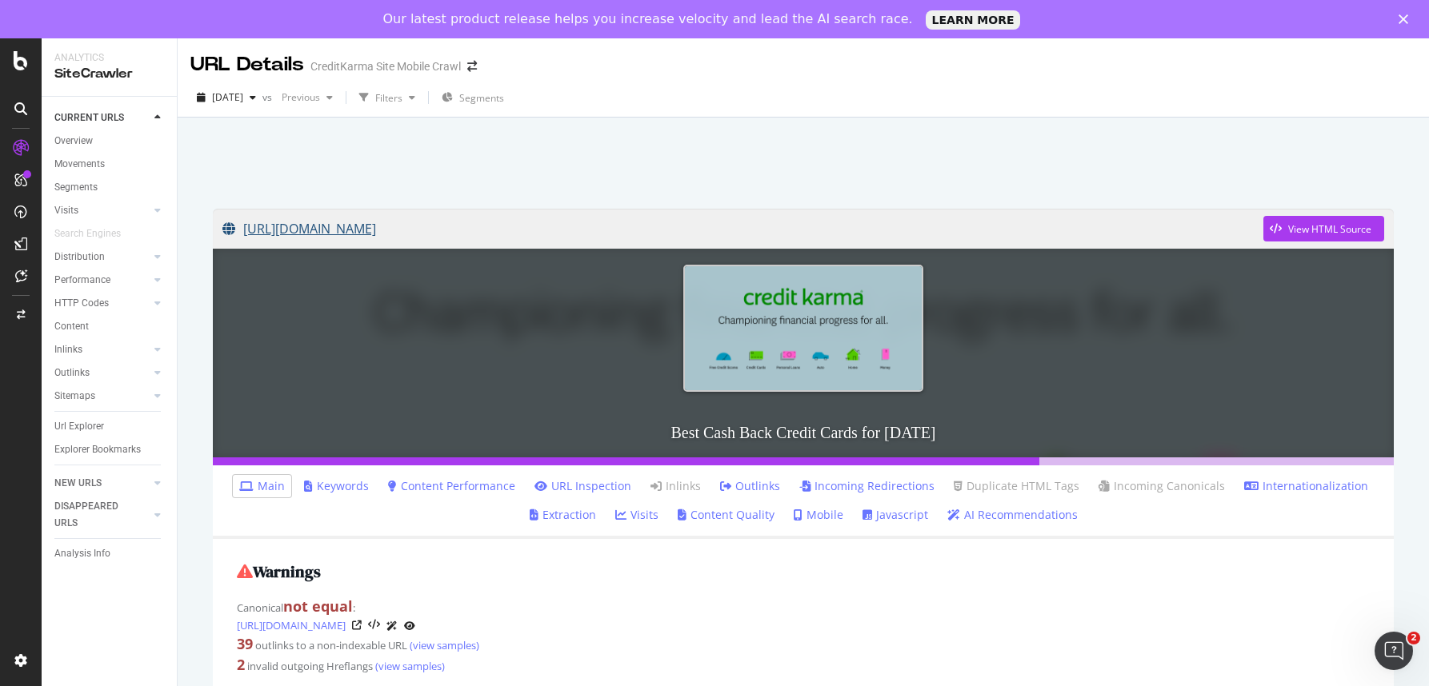
click at [571, 226] on link "[URL][DOMAIN_NAME]" at bounding box center [742, 229] width 1041 height 40
